Goal: Task Accomplishment & Management: Complete application form

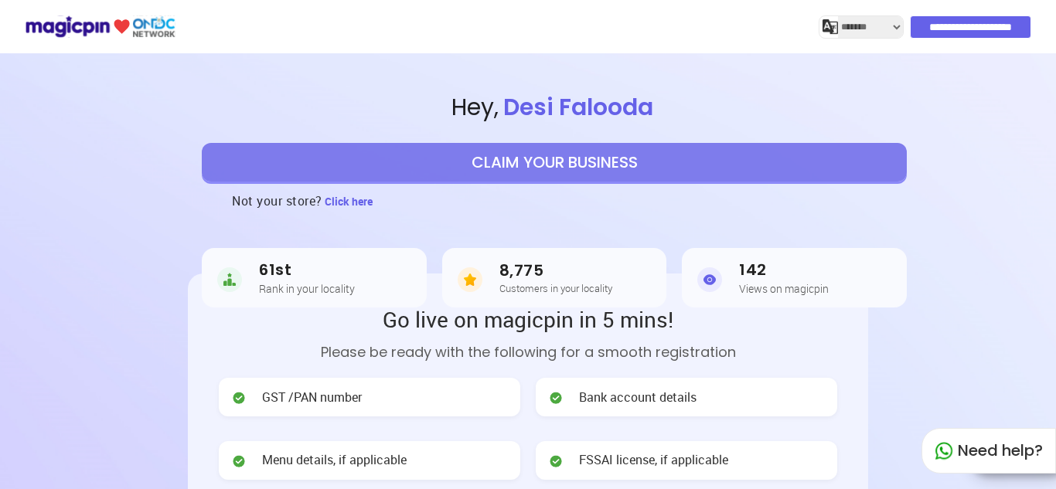
select select "*******"
click at [562, 158] on button "CLAIM YOUR BUSINESS" at bounding box center [554, 162] width 705 height 39
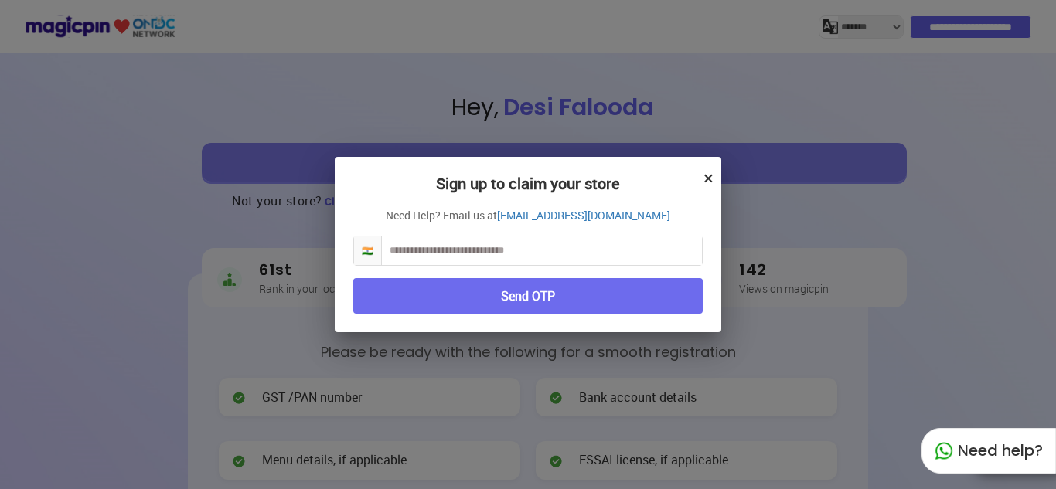
click at [420, 254] on input "text" at bounding box center [542, 251] width 320 height 29
type input "**********"
click at [498, 305] on button "Send OTP" at bounding box center [528, 296] width 350 height 36
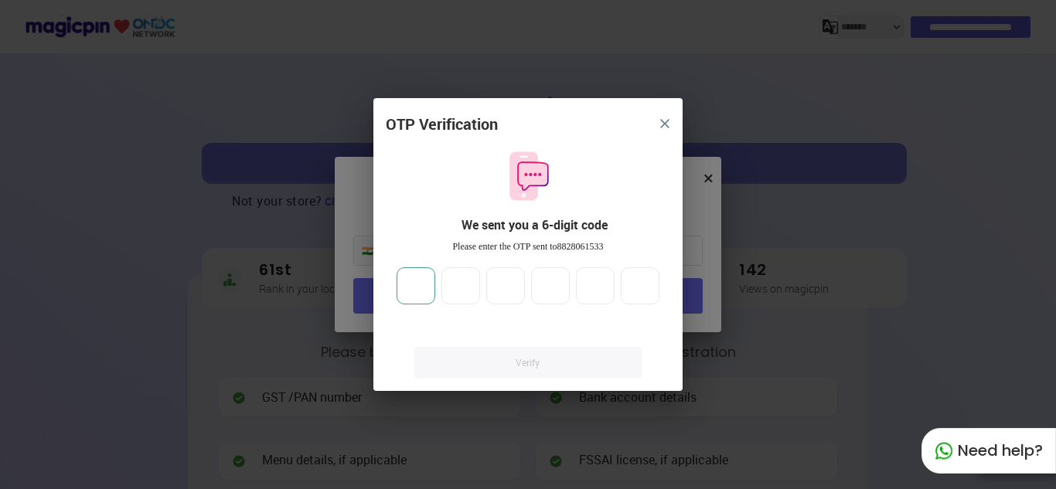
click at [411, 281] on input "number" at bounding box center [416, 286] width 39 height 37
type input "*"
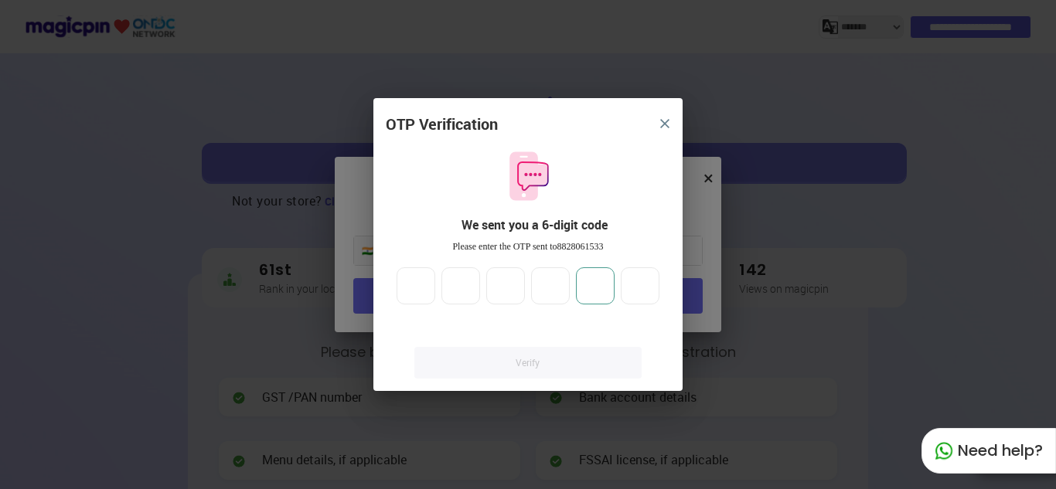
type input "*"
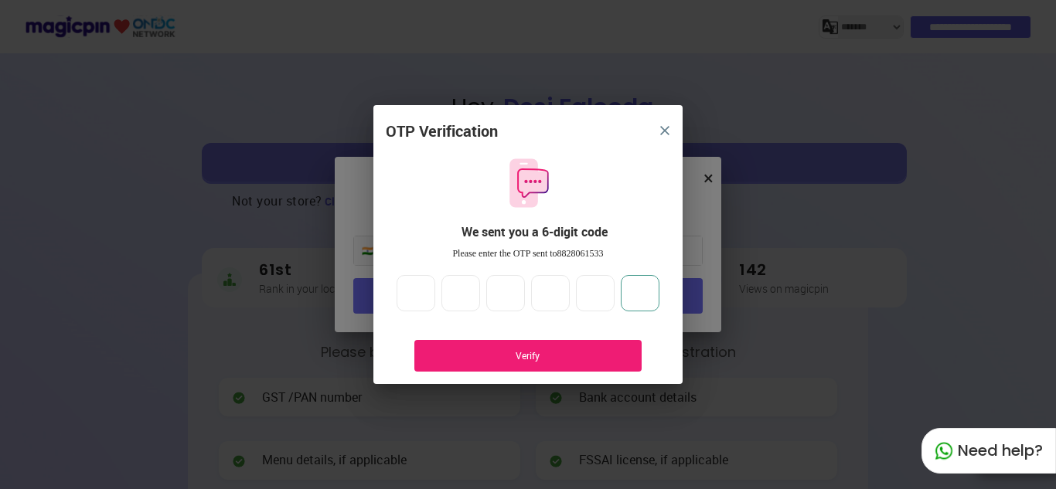
type input "*"
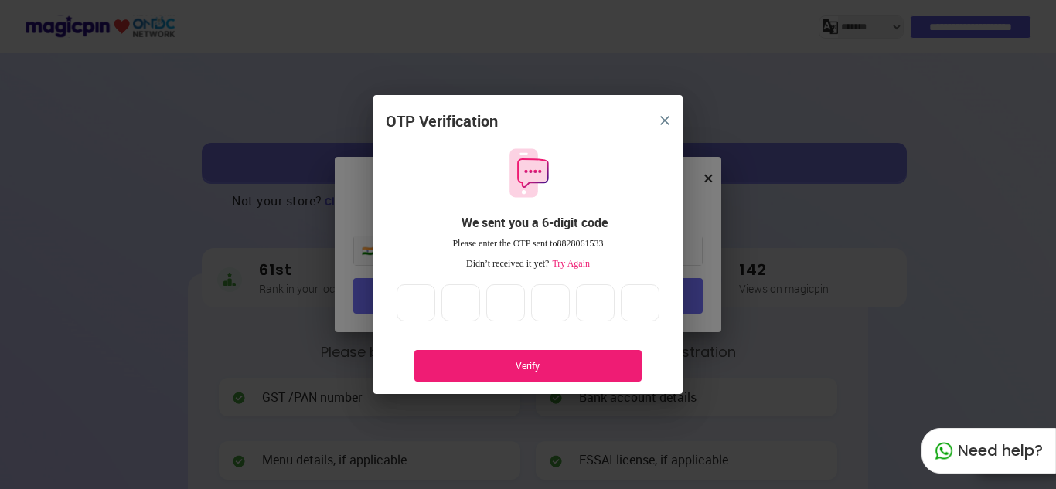
click at [489, 360] on div "Verify" at bounding box center [528, 366] width 181 height 13
click at [518, 368] on div "Verify" at bounding box center [528, 366] width 181 height 13
click at [667, 123] on img "close" at bounding box center [664, 120] width 9 height 9
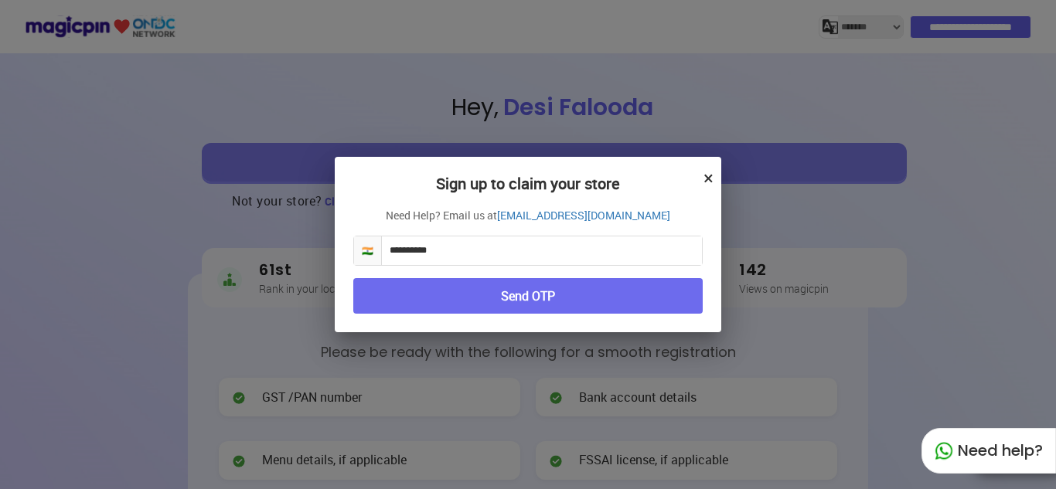
click at [537, 302] on button "Send OTP" at bounding box center [528, 296] width 350 height 36
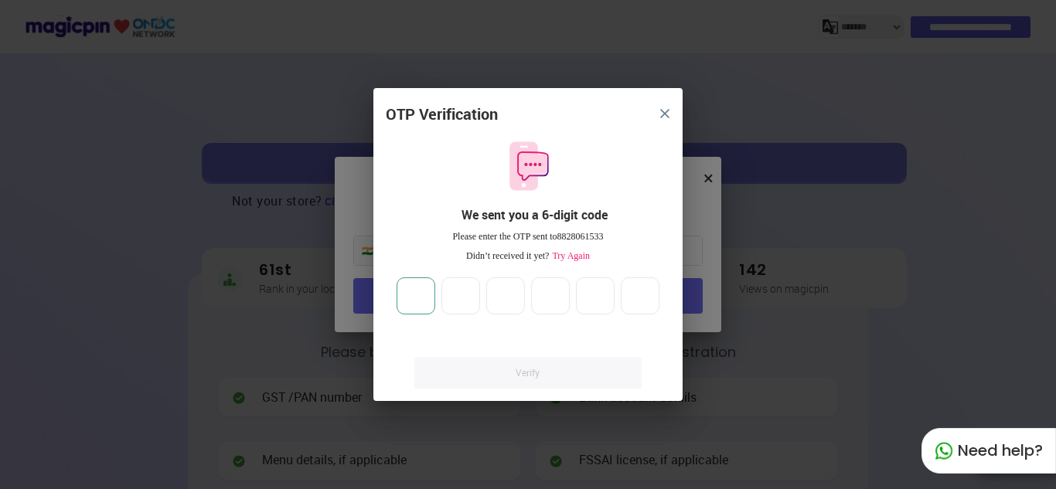
click at [406, 294] on input "number" at bounding box center [416, 296] width 39 height 37
type input "*"
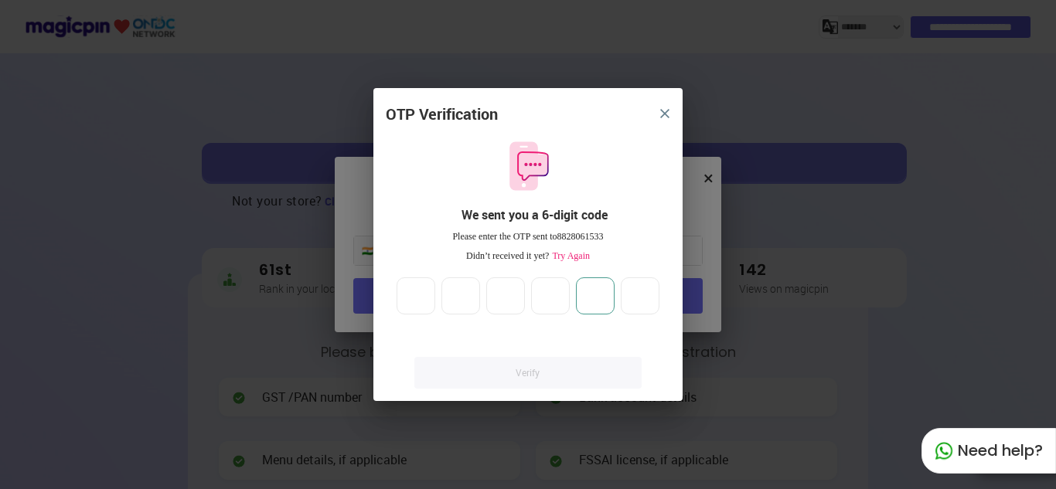
type input "*"
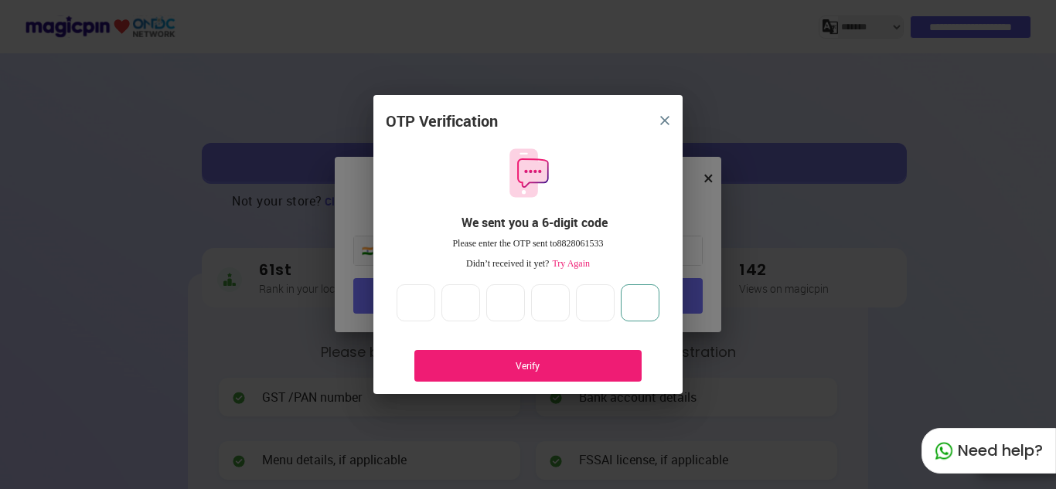
type input "*"
click at [530, 366] on div "Verify" at bounding box center [528, 366] width 181 height 13
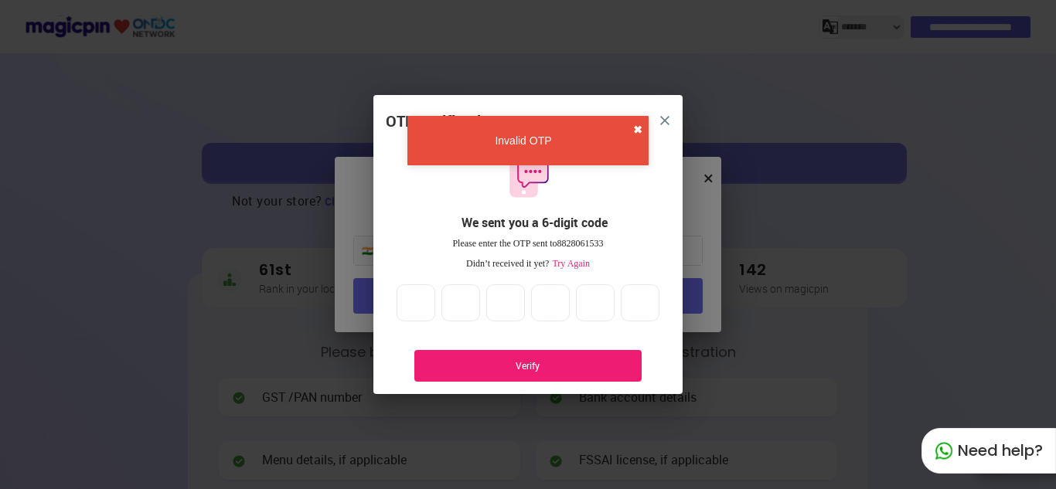
click at [636, 129] on button "✖" at bounding box center [637, 129] width 9 height 15
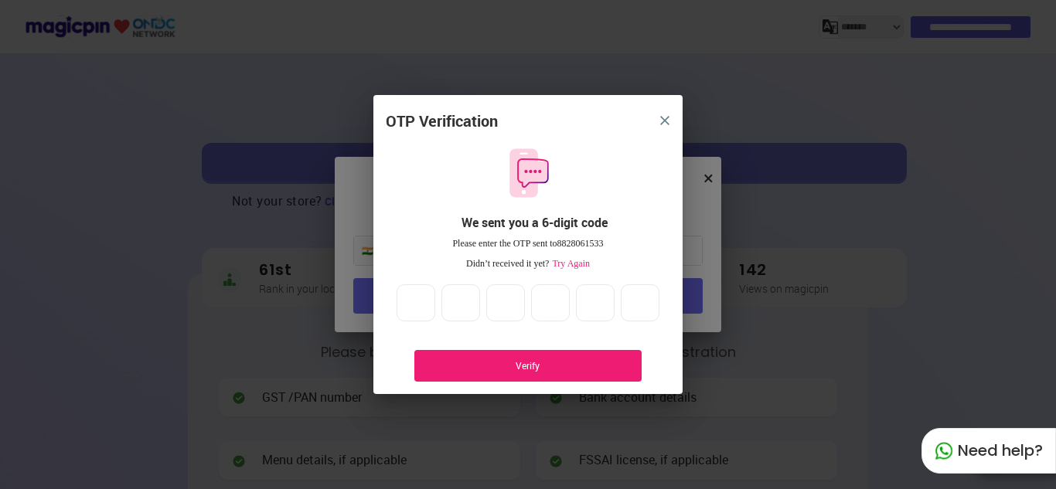
click at [574, 263] on span "Try Again" at bounding box center [569, 263] width 41 height 11
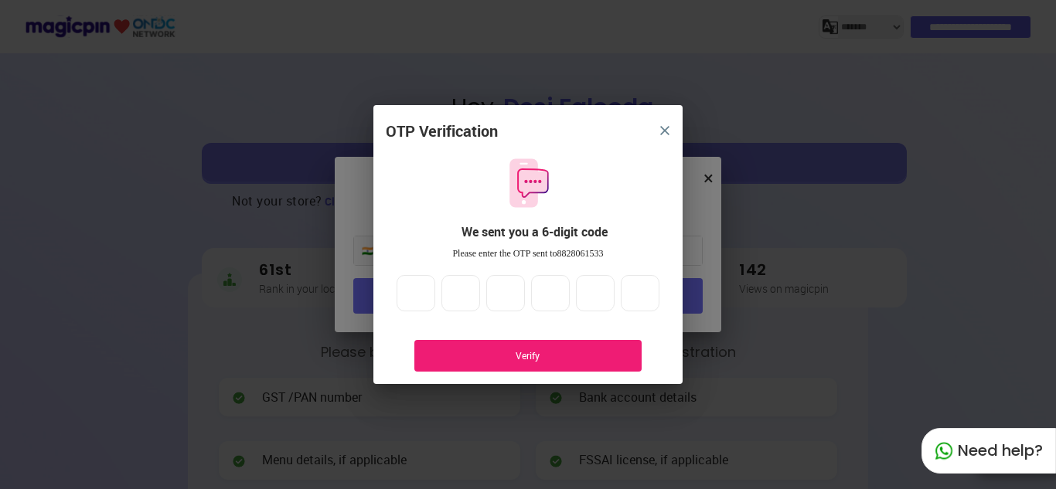
click at [540, 362] on div "Verify" at bounding box center [528, 356] width 181 height 13
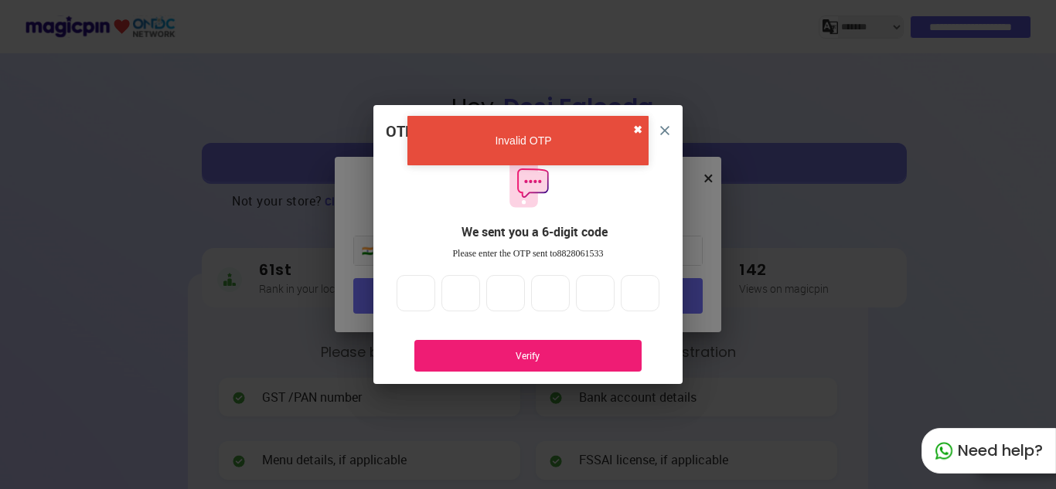
click at [636, 130] on button "✖" at bounding box center [637, 129] width 9 height 15
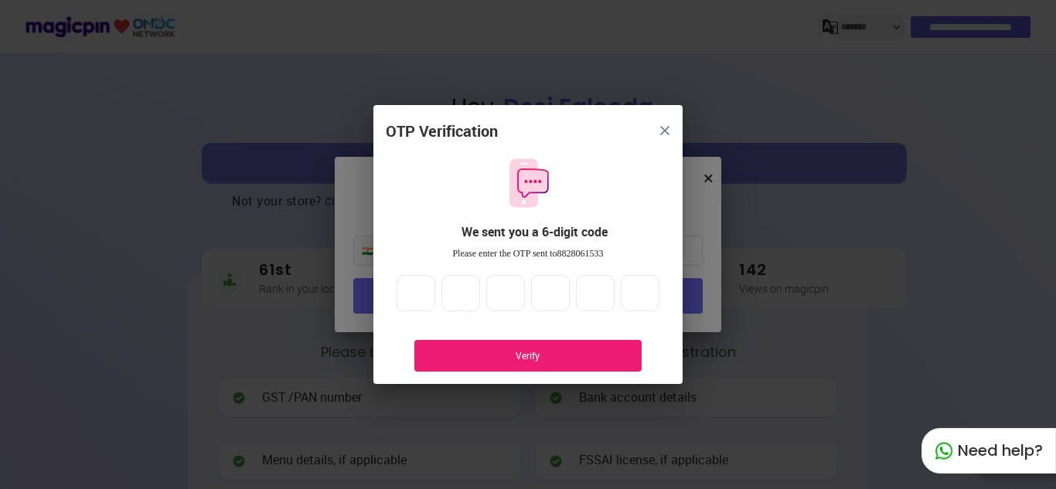
click at [663, 126] on img "close" at bounding box center [664, 130] width 9 height 9
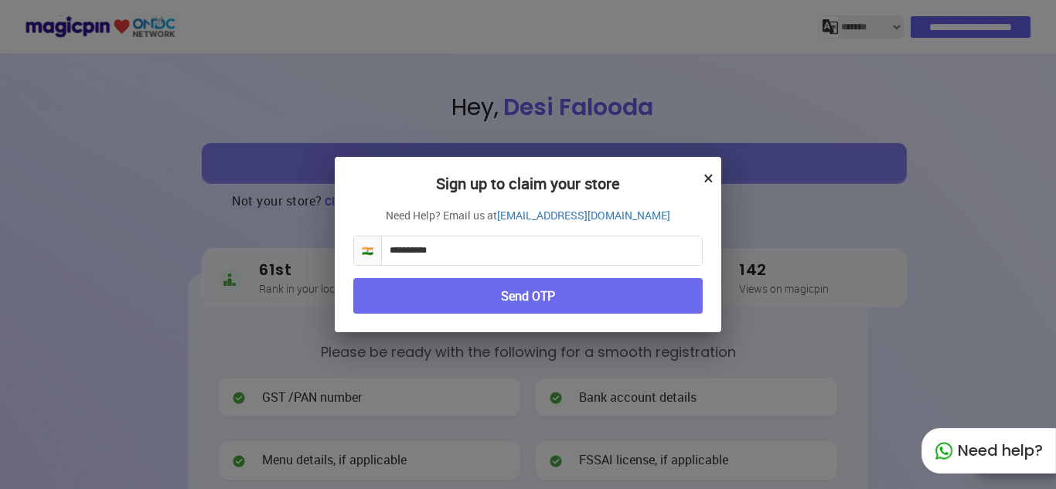
click at [706, 177] on button "×" at bounding box center [709, 178] width 10 height 26
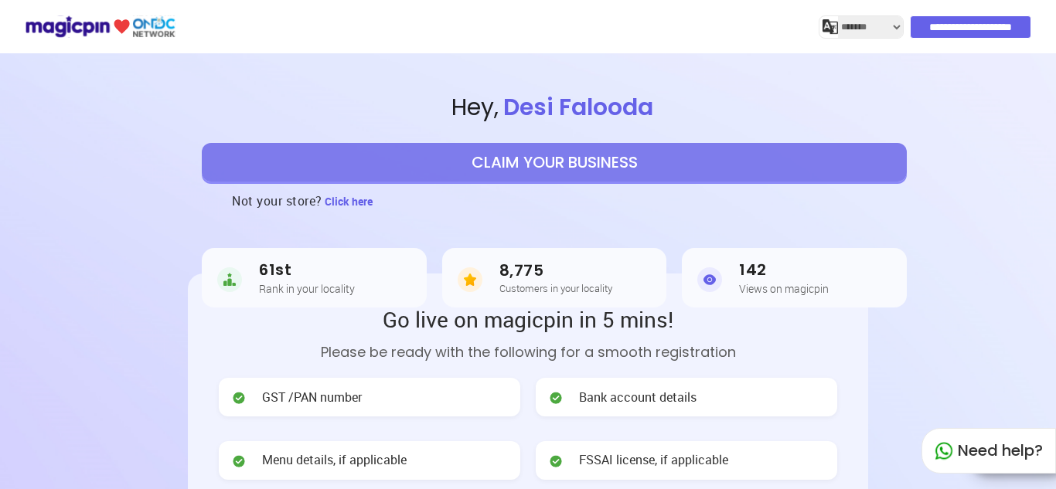
click at [530, 171] on button "CLAIM YOUR BUSINESS" at bounding box center [554, 162] width 705 height 39
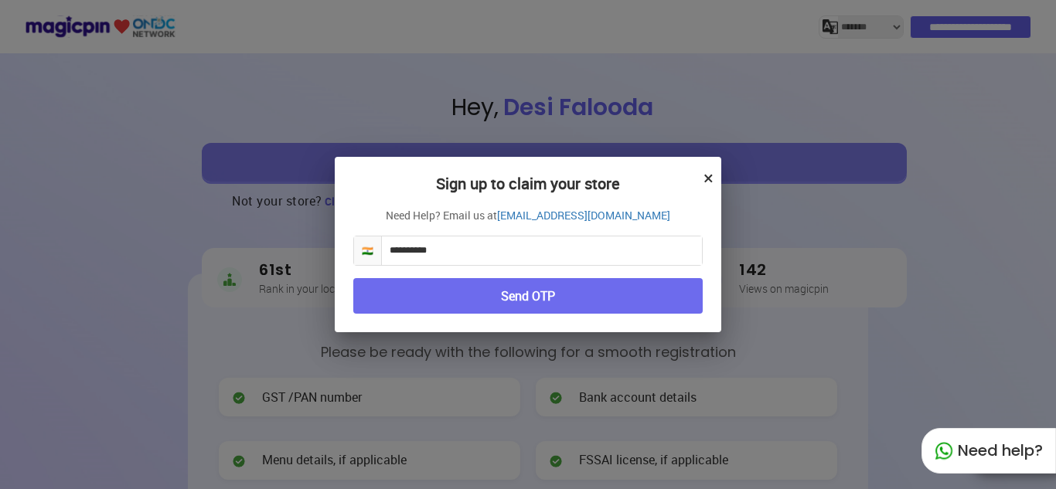
click at [525, 306] on button "Send OTP" at bounding box center [528, 296] width 350 height 36
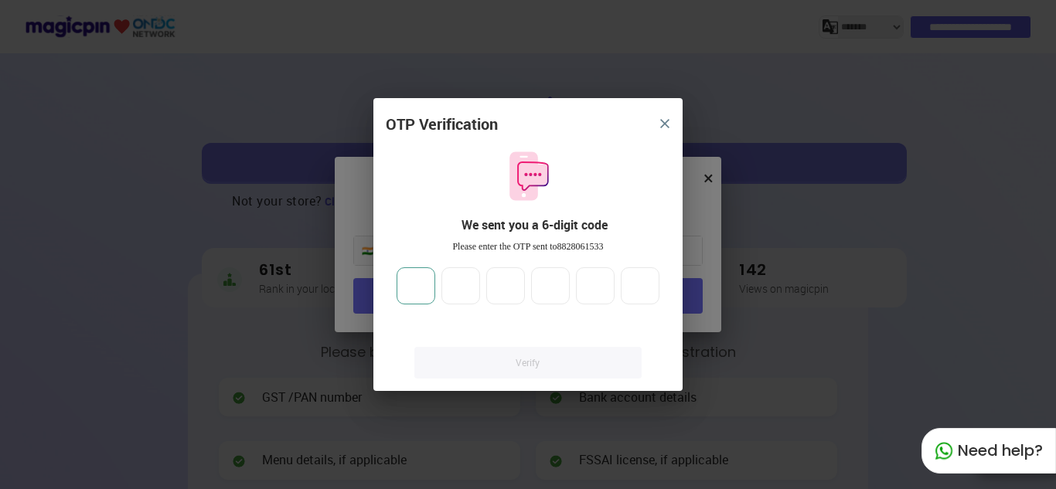
click at [421, 292] on input "number" at bounding box center [416, 286] width 39 height 37
type input "*"
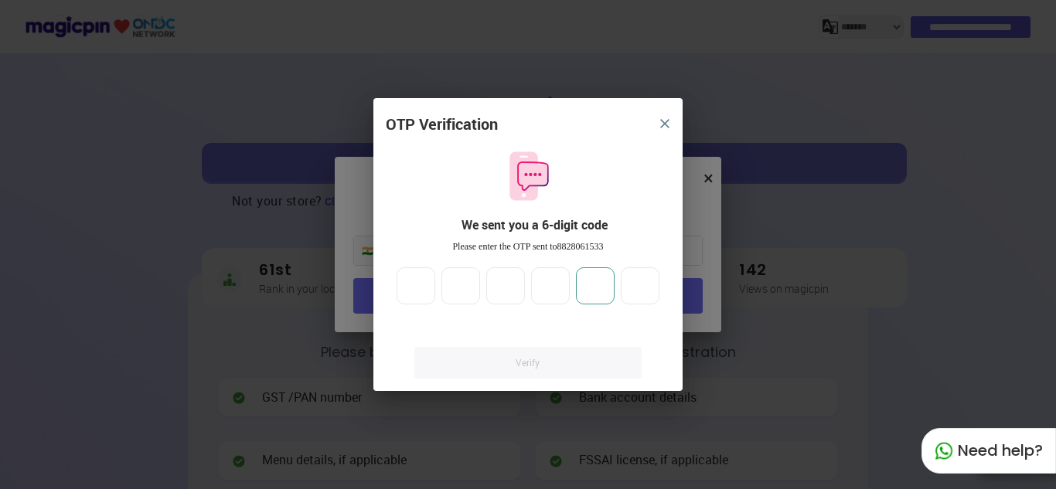
type input "*"
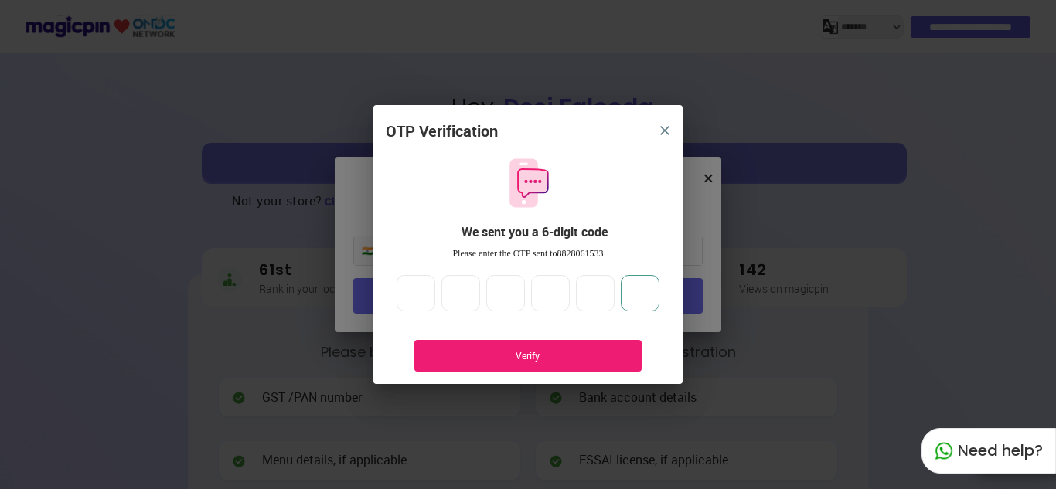
type input "*"
click at [494, 362] on div "Verify" at bounding box center [528, 356] width 181 height 13
click at [534, 360] on div "Verify" at bounding box center [528, 356] width 181 height 13
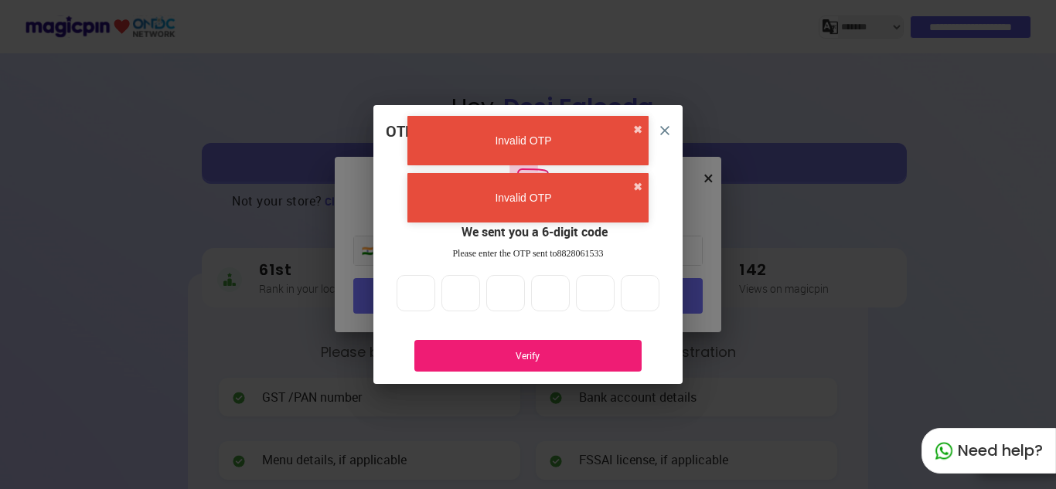
click at [534, 360] on div "Verify" at bounding box center [528, 356] width 181 height 13
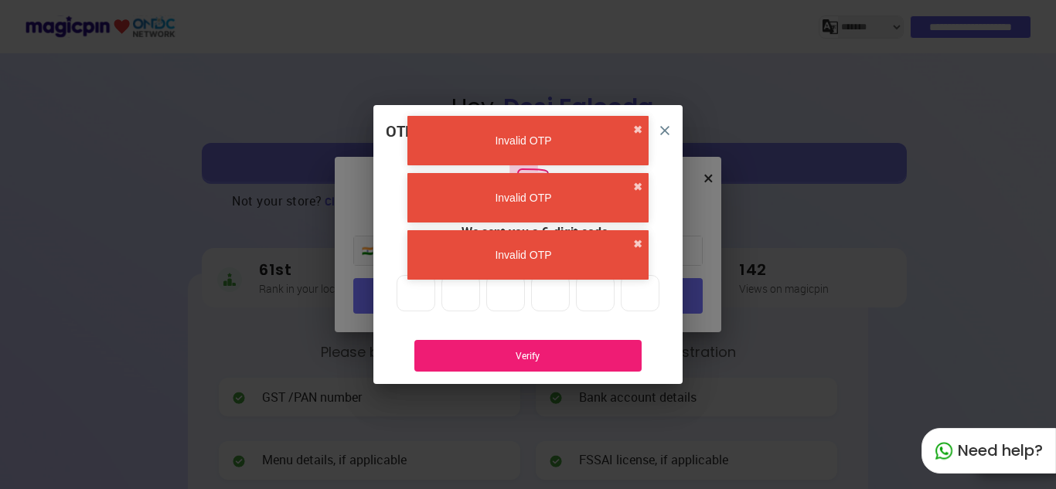
click at [534, 360] on div "Verify" at bounding box center [528, 356] width 181 height 13
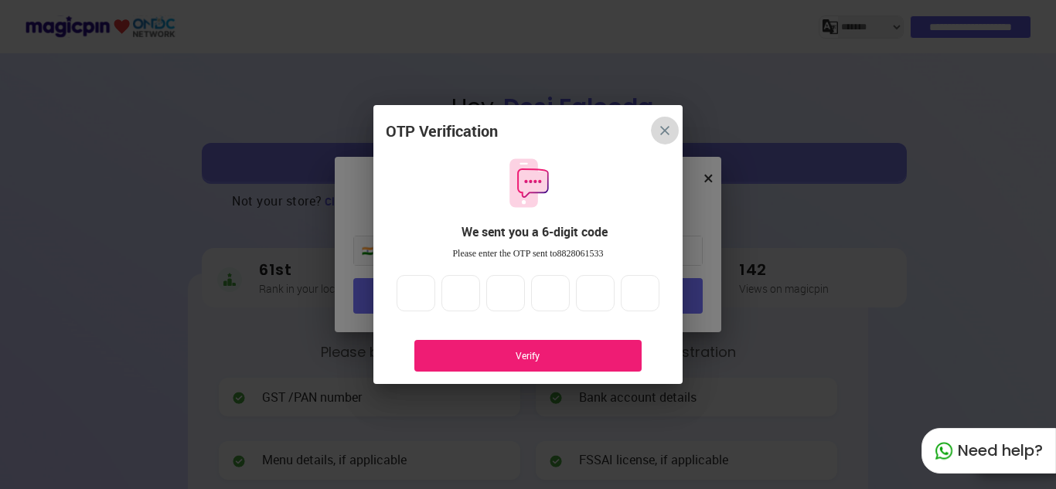
click at [668, 131] on img "close" at bounding box center [664, 130] width 9 height 9
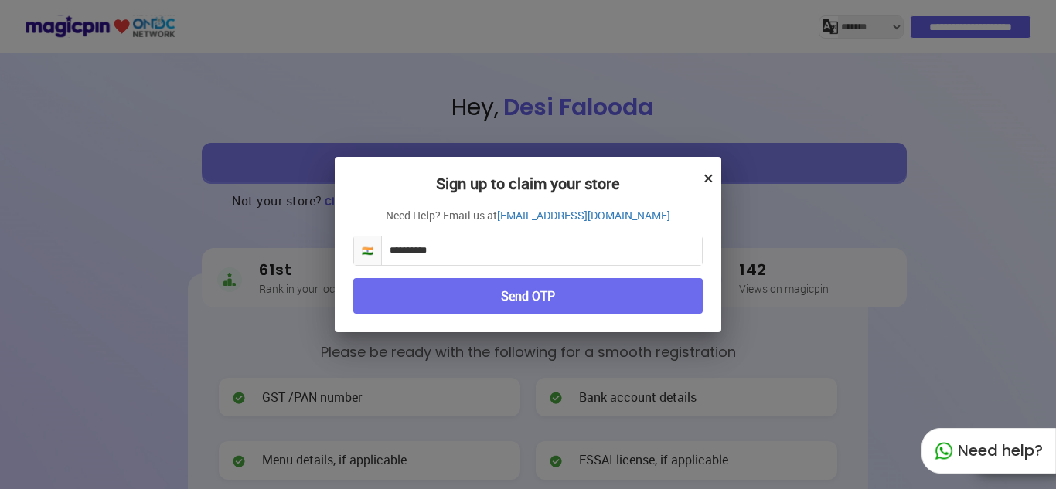
click at [708, 178] on button "×" at bounding box center [709, 178] width 10 height 26
